Goal: Information Seeking & Learning: Check status

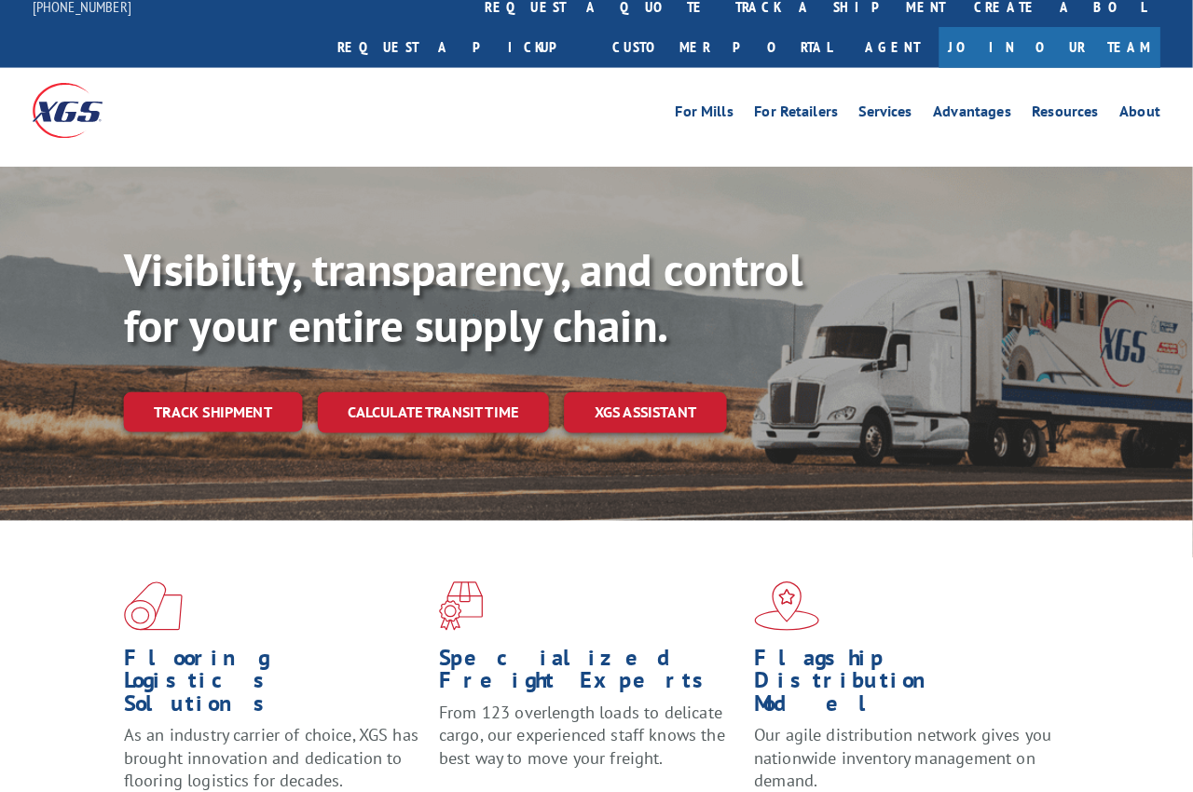
scroll to position [16, 0]
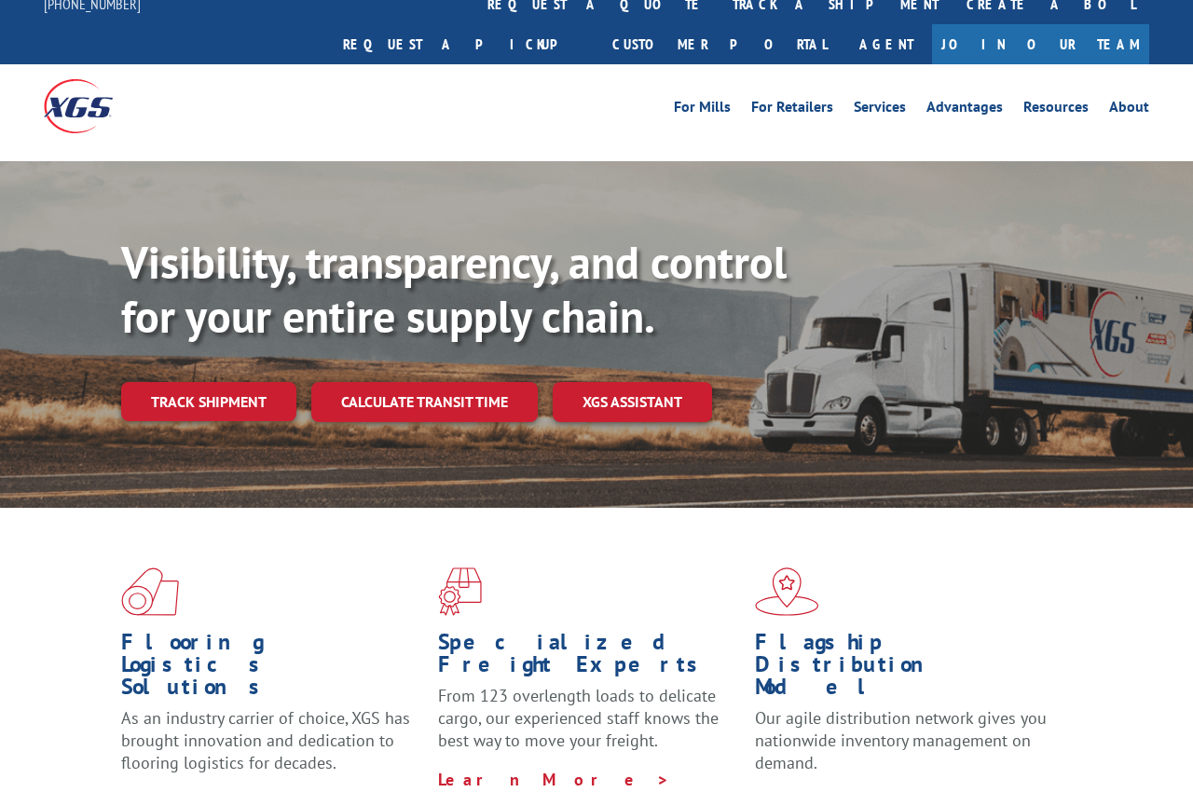
click at [246, 382] on link "Track shipment" at bounding box center [208, 401] width 175 height 39
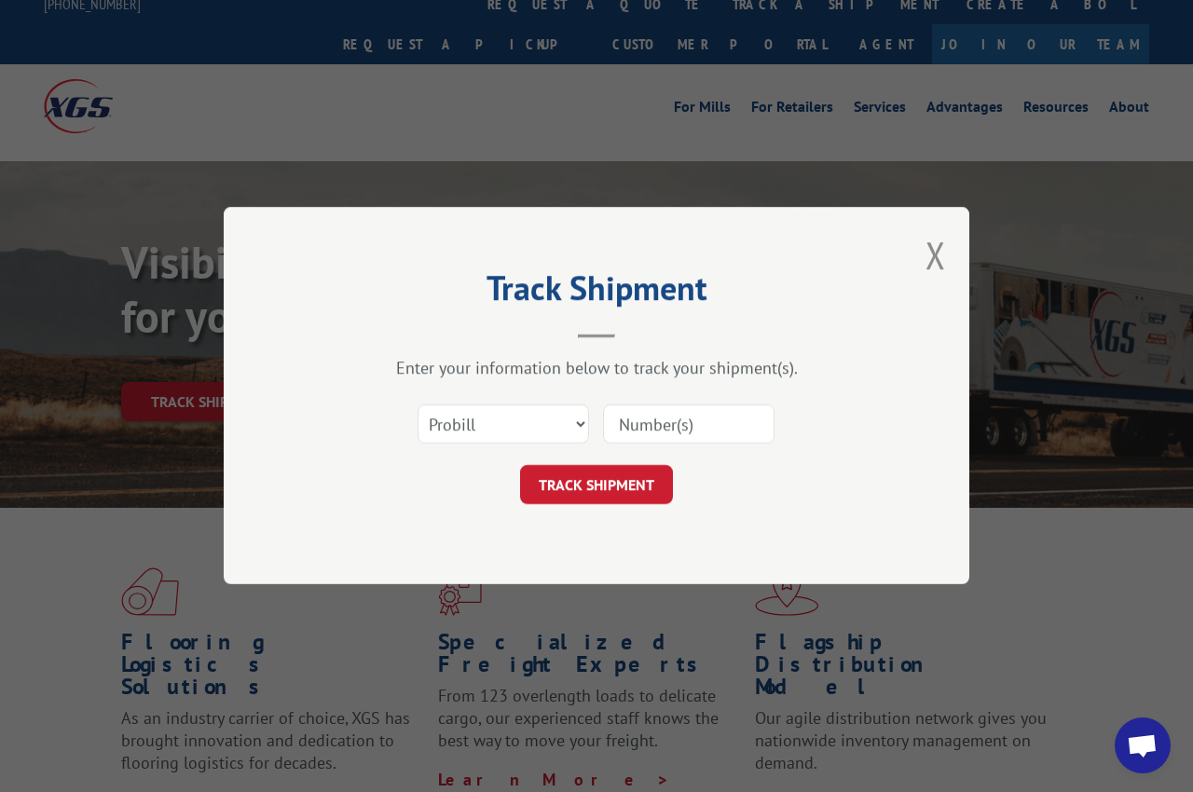
click at [689, 417] on input at bounding box center [688, 424] width 171 height 39
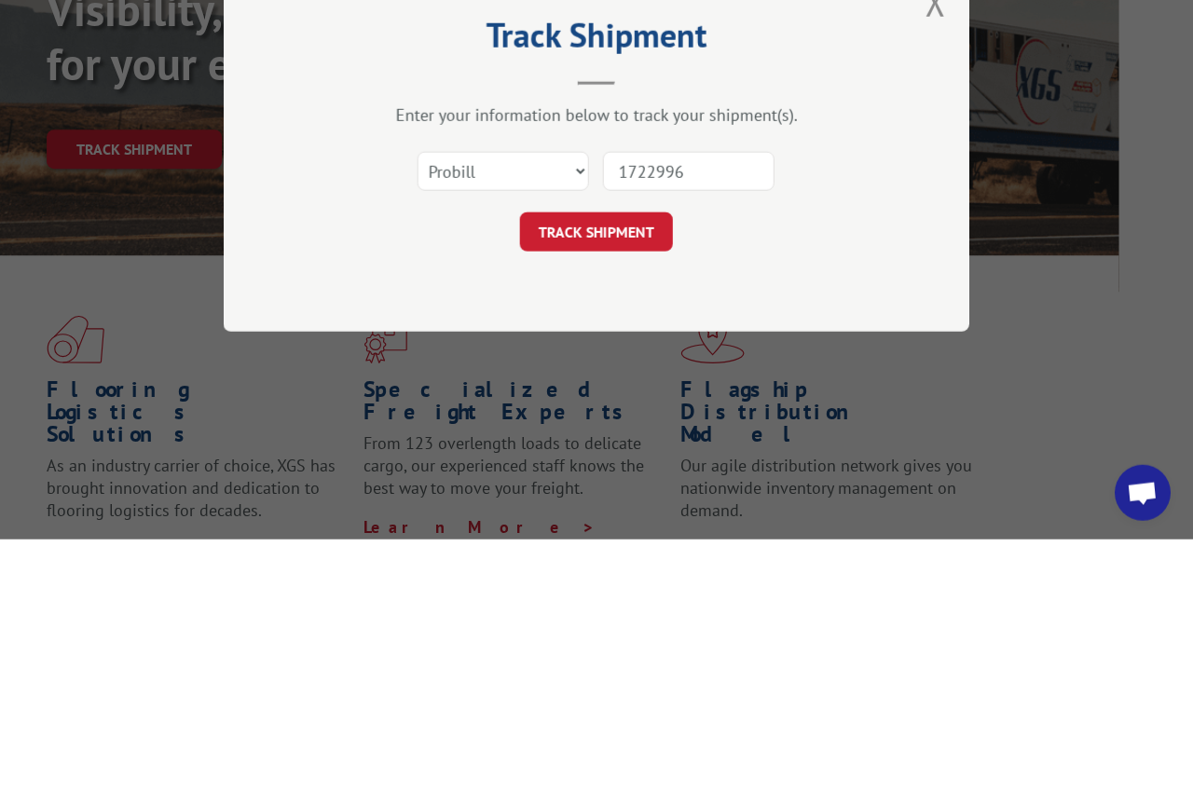
type input "17229965"
click at [632, 466] on button "TRACK SHIPMENT" at bounding box center [596, 485] width 153 height 39
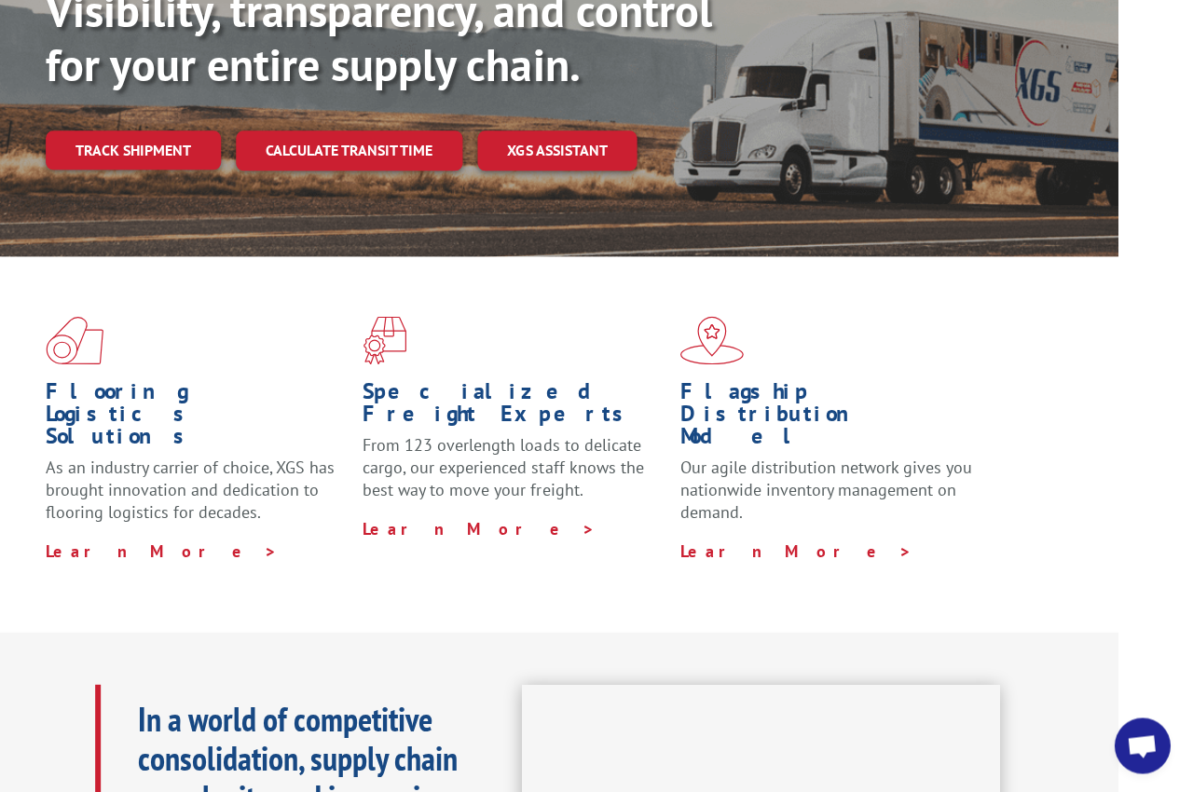
click at [150, 130] on link "Track shipment" at bounding box center [134, 149] width 175 height 39
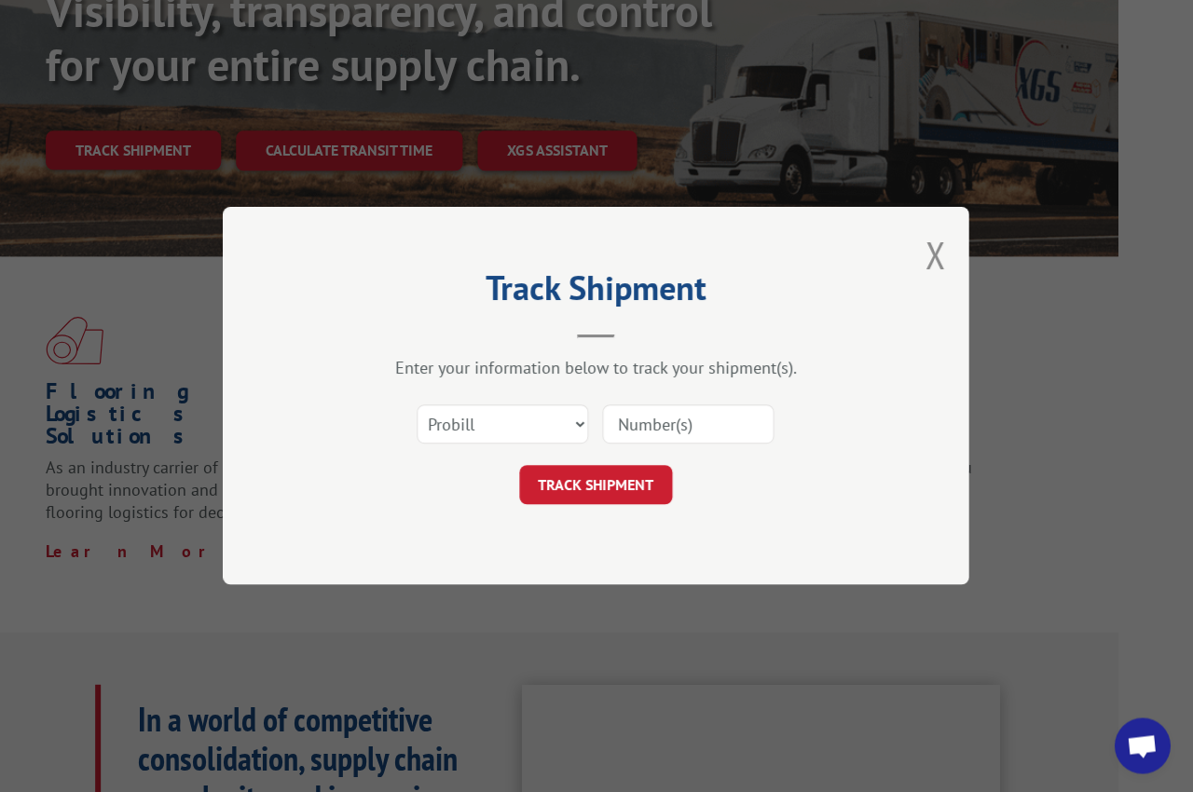
click at [732, 418] on input at bounding box center [688, 424] width 171 height 39
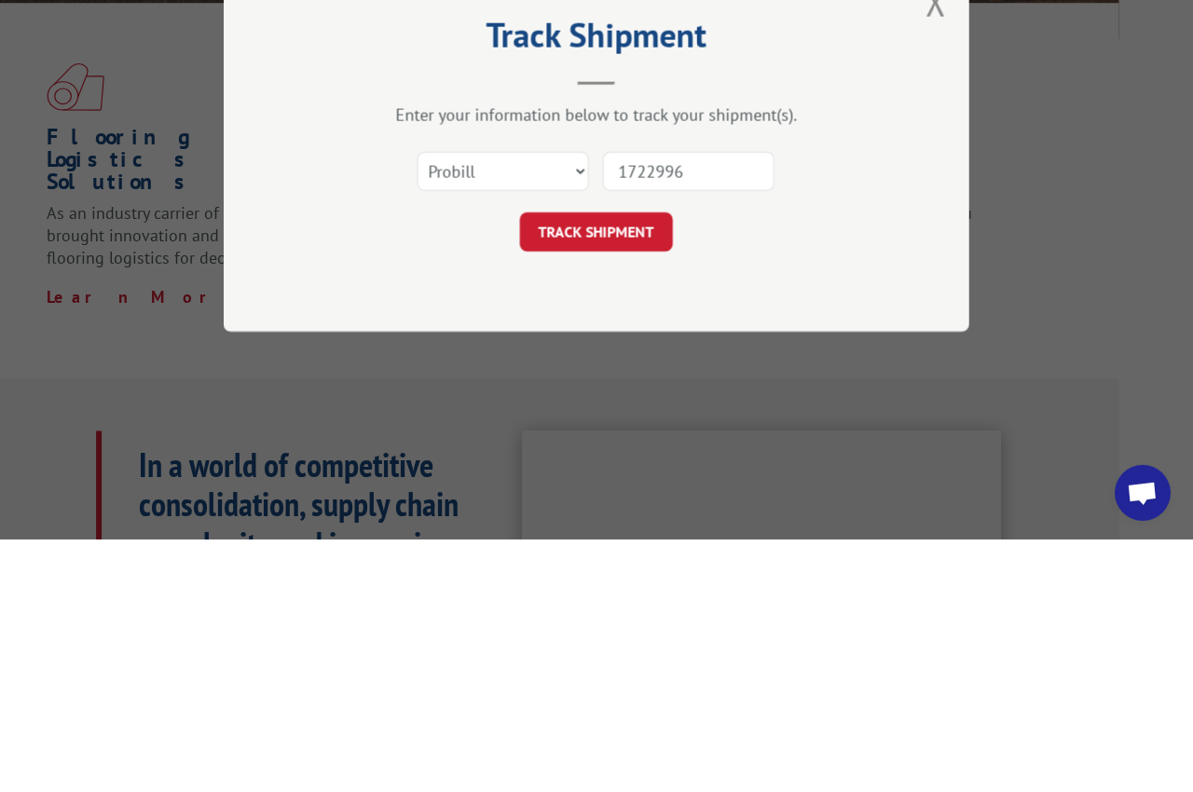
type input "17229965"
click at [623, 466] on button "TRACK SHIPMENT" at bounding box center [596, 485] width 153 height 39
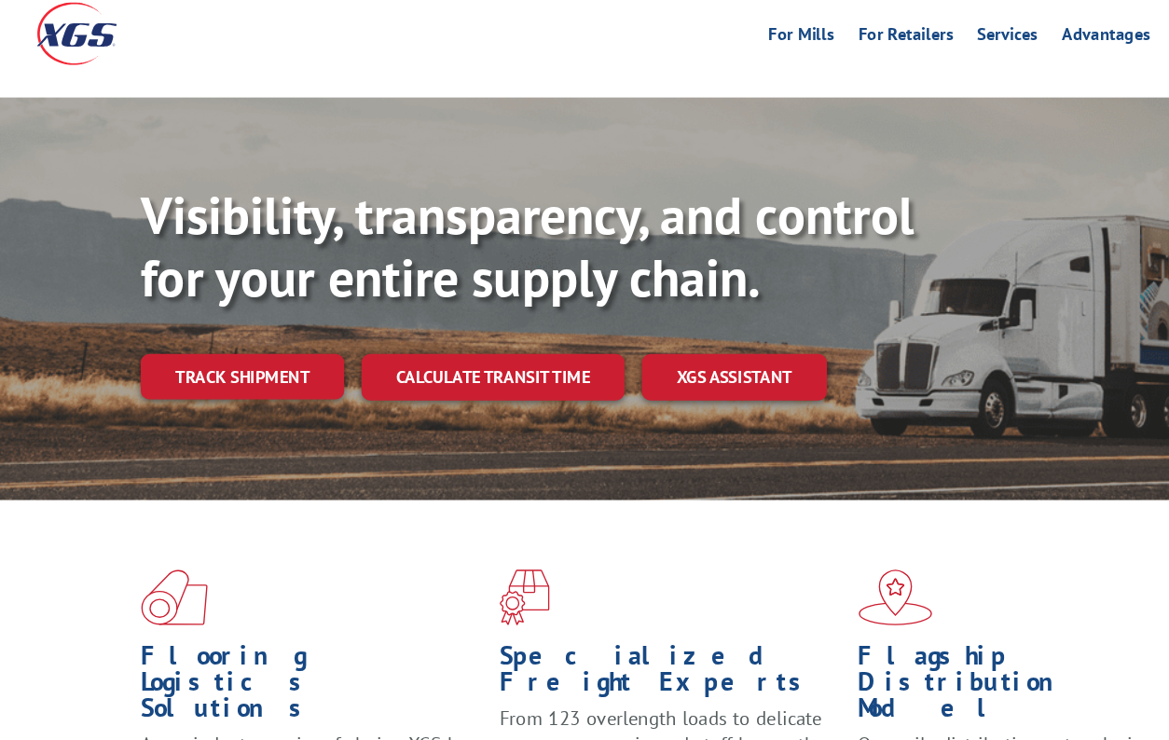
scroll to position [92, 0]
click at [252, 306] on link "Track shipment" at bounding box center [208, 325] width 175 height 39
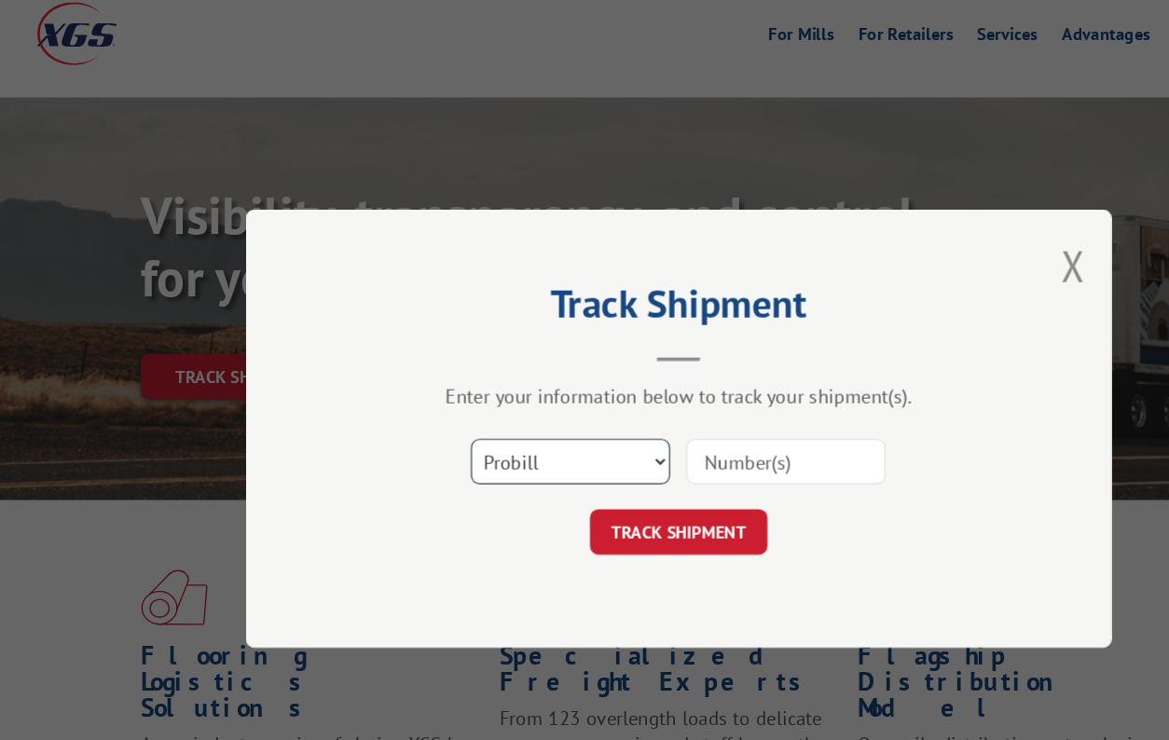
click at [563, 393] on select "Select category... Probill BOL PO" at bounding box center [490, 398] width 171 height 39
select select "bol"
click at [719, 396] on input at bounding box center [676, 398] width 171 height 39
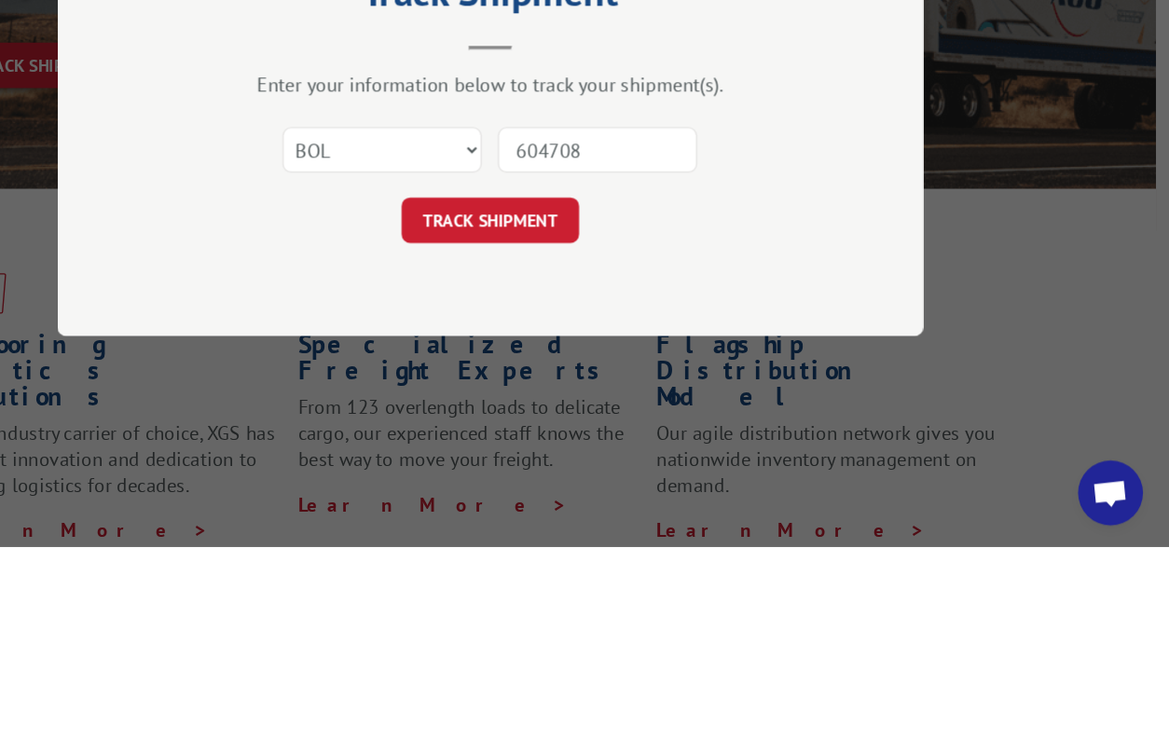
type input "6047080"
click at [508, 440] on button "TRACK SHIPMENT" at bounding box center [584, 459] width 153 height 39
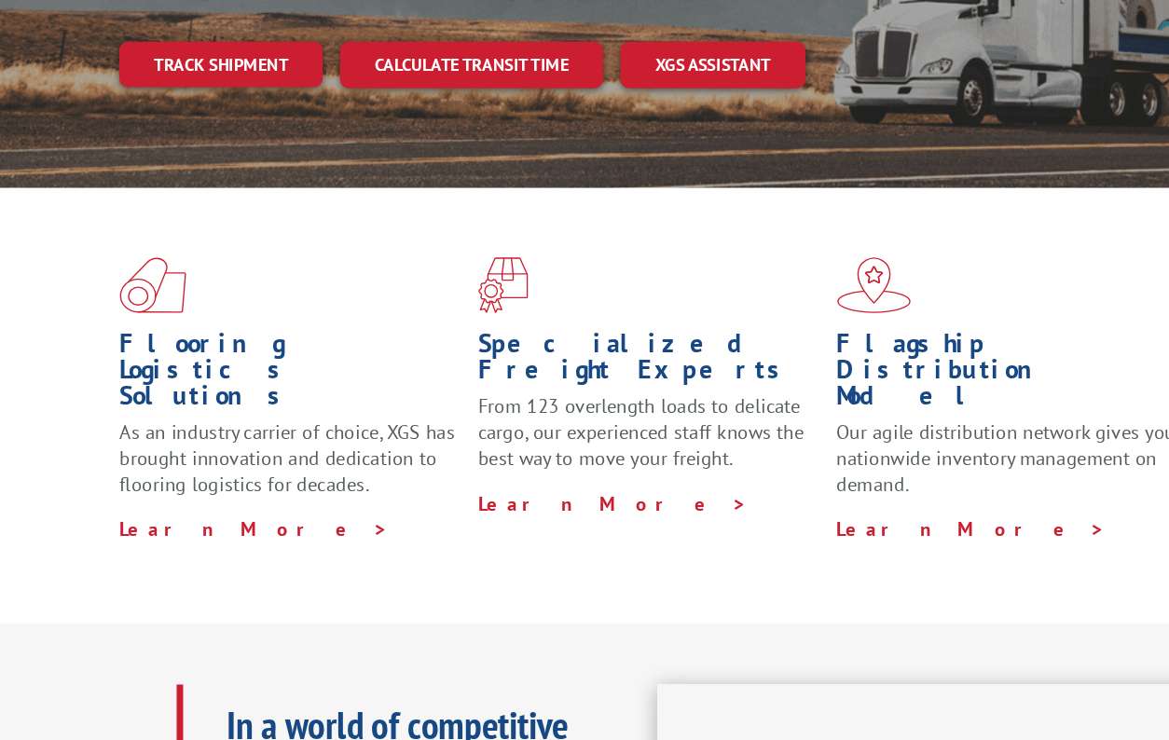
click at [197, 139] on link "Track shipment" at bounding box center [197, 158] width 175 height 39
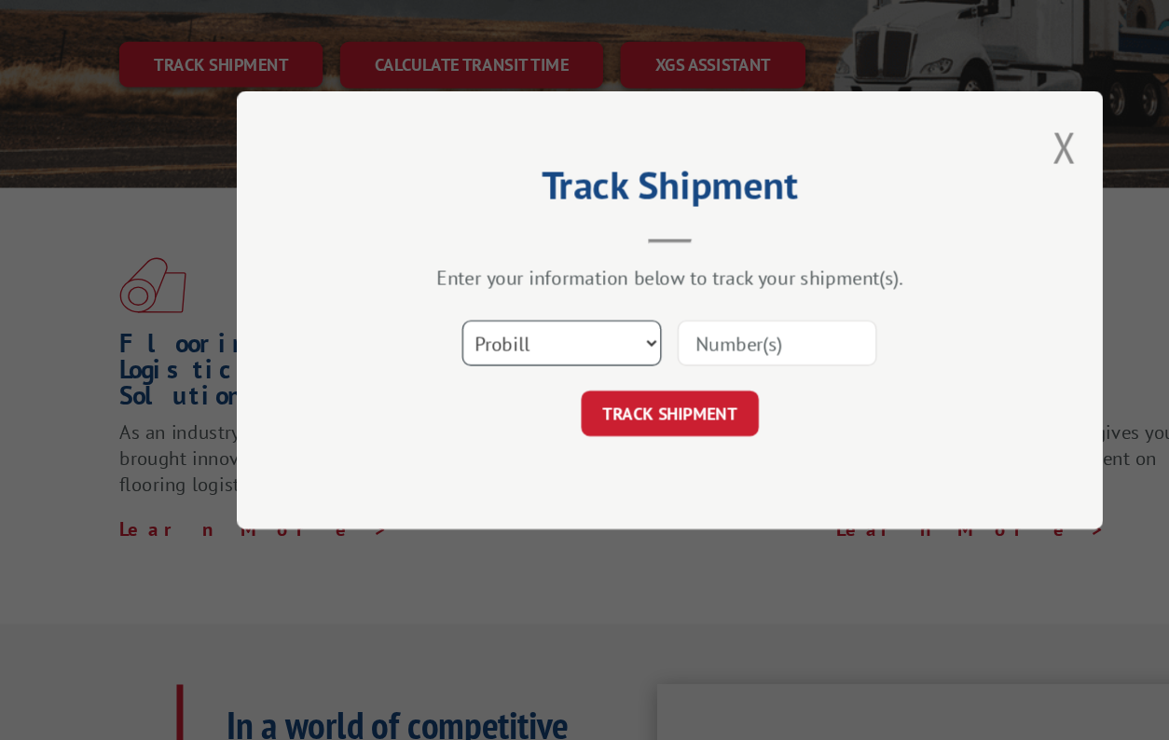
click at [531, 379] on select "Select category... Probill BOL PO" at bounding box center [490, 398] width 171 height 39
click at [784, 440] on div "TRACK SHIPMENT" at bounding box center [584, 459] width 559 height 39
click at [707, 379] on input at bounding box center [676, 398] width 171 height 39
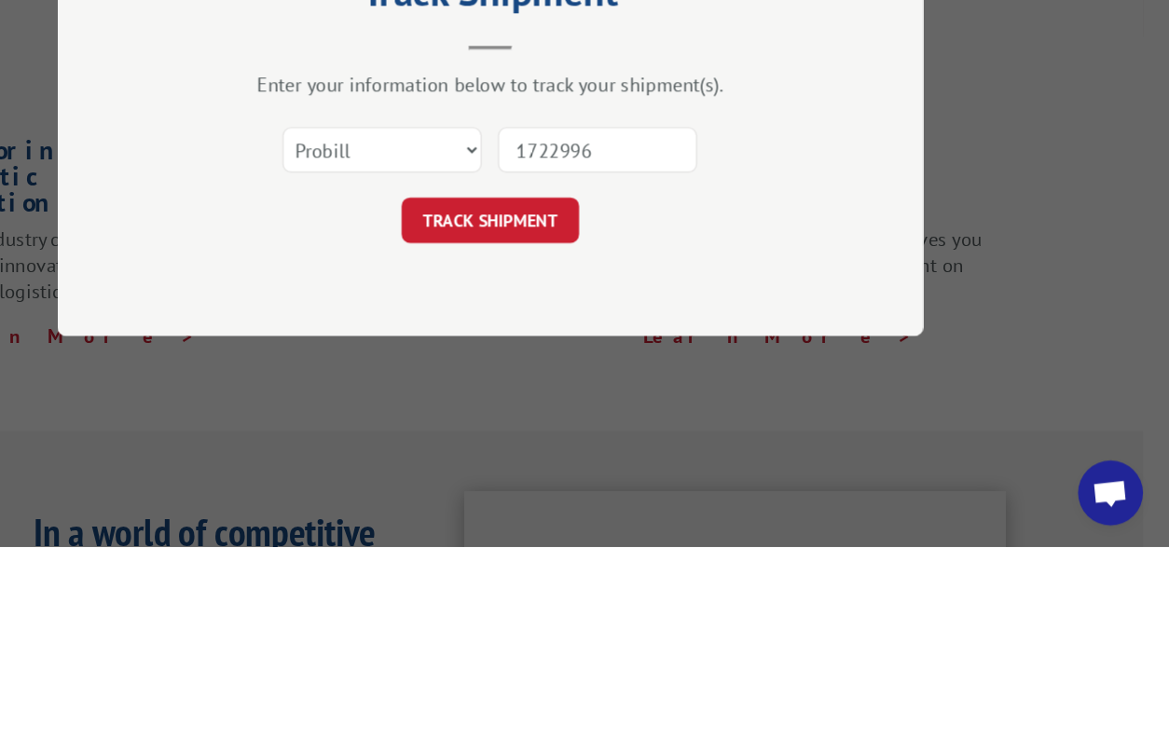
type input "17229965"
click at [508, 440] on button "TRACK SHIPMENT" at bounding box center [584, 459] width 153 height 39
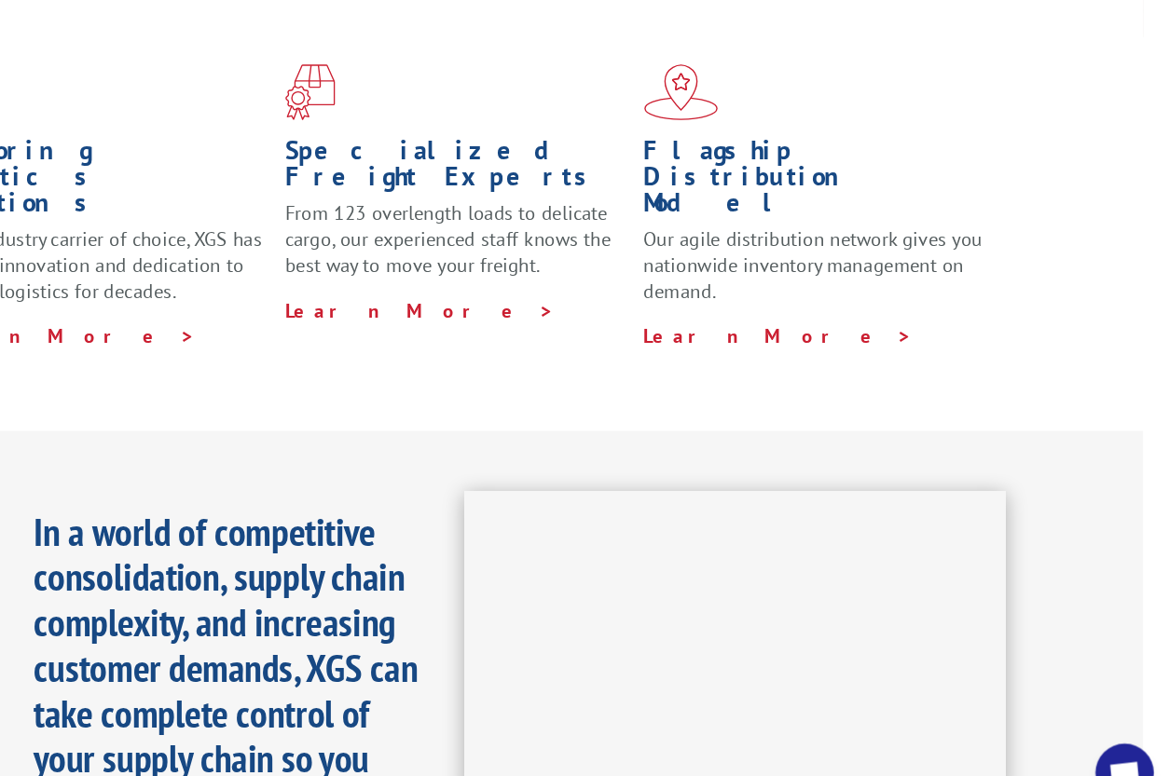
scroll to position [456, 0]
